Goal: Information Seeking & Learning: Learn about a topic

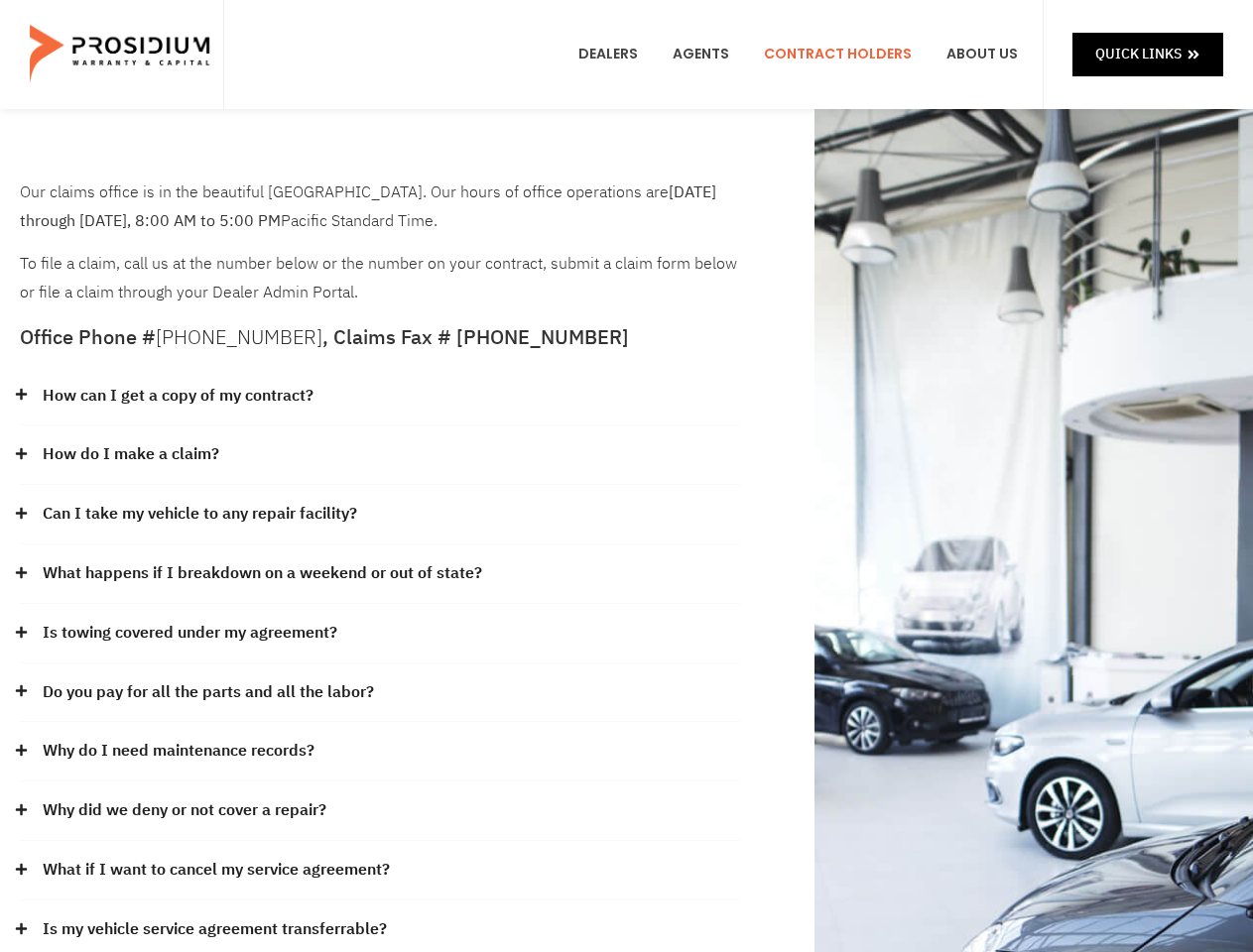
click at [626, 476] on div "How do I make a claim?" at bounding box center [380, 456] width 720 height 60
click at [380, 397] on div "How can I get a copy of my contract?" at bounding box center [380, 397] width 720 height 60
click at [177, 396] on link "How can I get a copy of my contract?" at bounding box center [178, 396] width 271 height 29
click at [380, 456] on div "How do I make a claim?" at bounding box center [380, 456] width 720 height 60
click at [130, 455] on link "How do I make a claim?" at bounding box center [131, 455] width 177 height 29
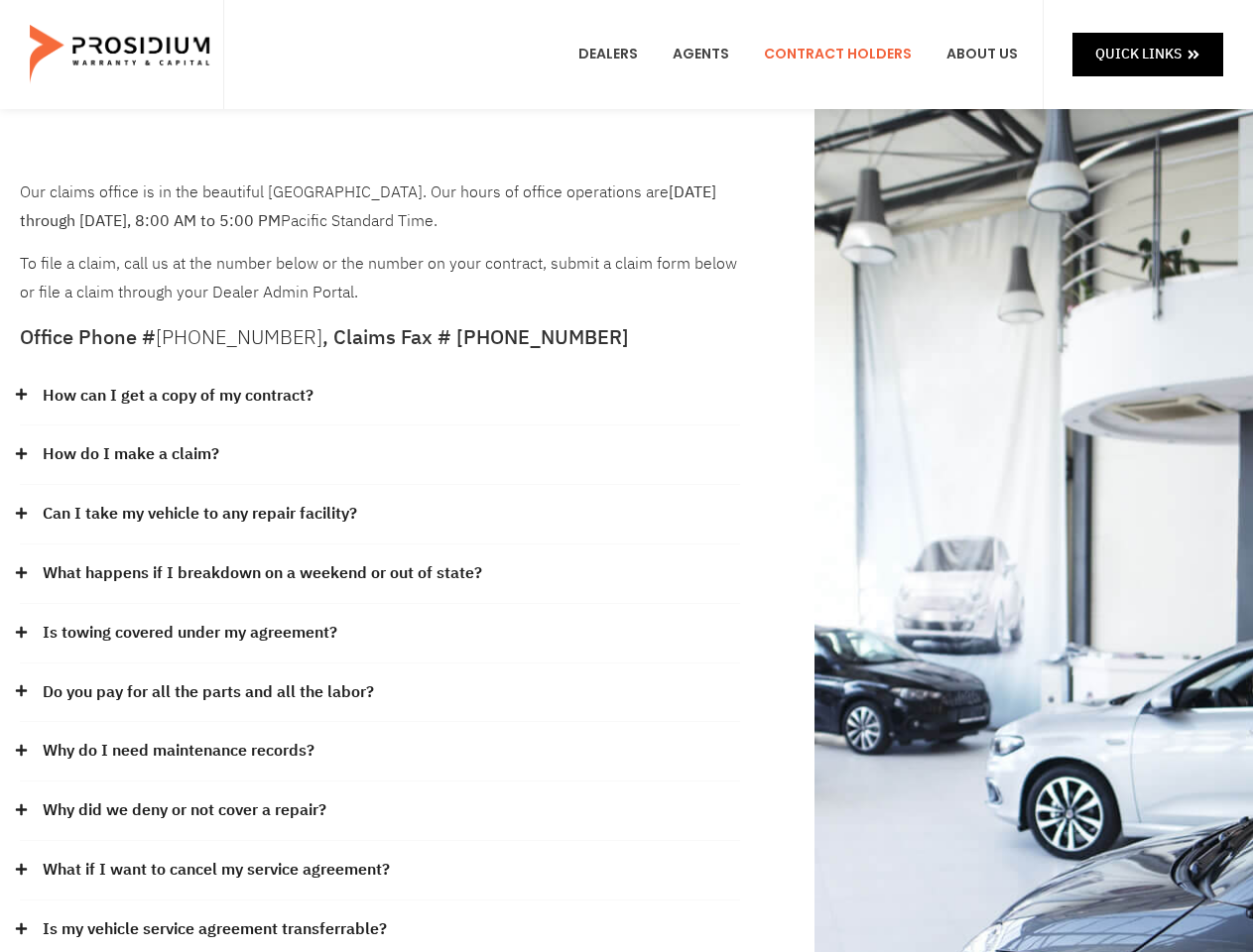
click at [380, 514] on div "Can I take my vehicle to any repair facility?" at bounding box center [380, 515] width 720 height 60
click at [201, 513] on link "Can I take my vehicle to any repair facility?" at bounding box center [200, 513] width 315 height 29
click at [380, 574] on link "What happens if I breakdown on a weekend or out of state?" at bounding box center [263, 573] width 440 height 29
click at [260, 573] on link "What happens if I breakdown on a weekend or out of state?" at bounding box center [263, 573] width 440 height 29
click at [380, 633] on div "Is towing covered under my agreement?" at bounding box center [380, 634] width 720 height 60
